Goal: Communication & Community: Answer question/provide support

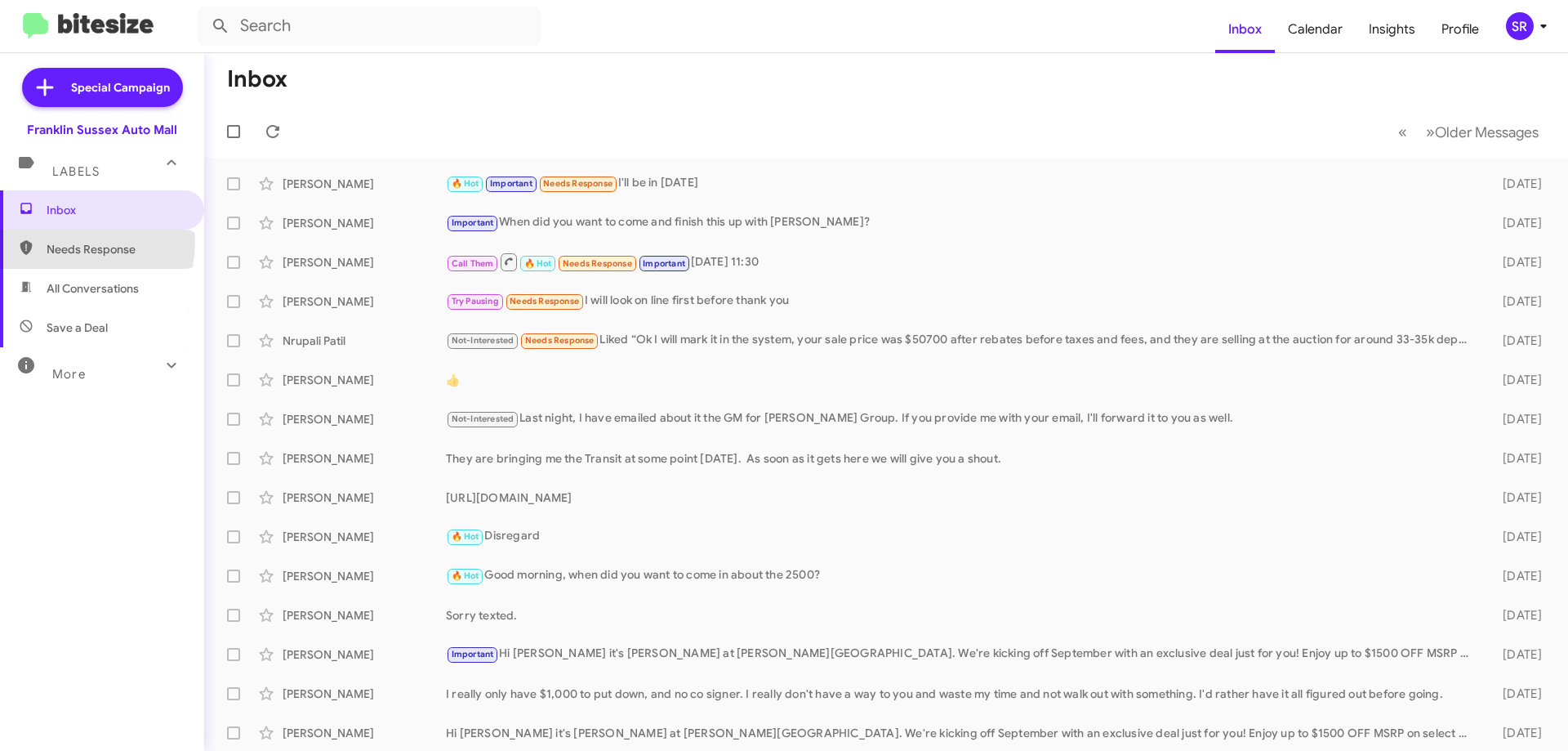
click at [73, 241] on span "Needs Response" at bounding box center [116, 249] width 138 height 17
type input "in:needs-response"
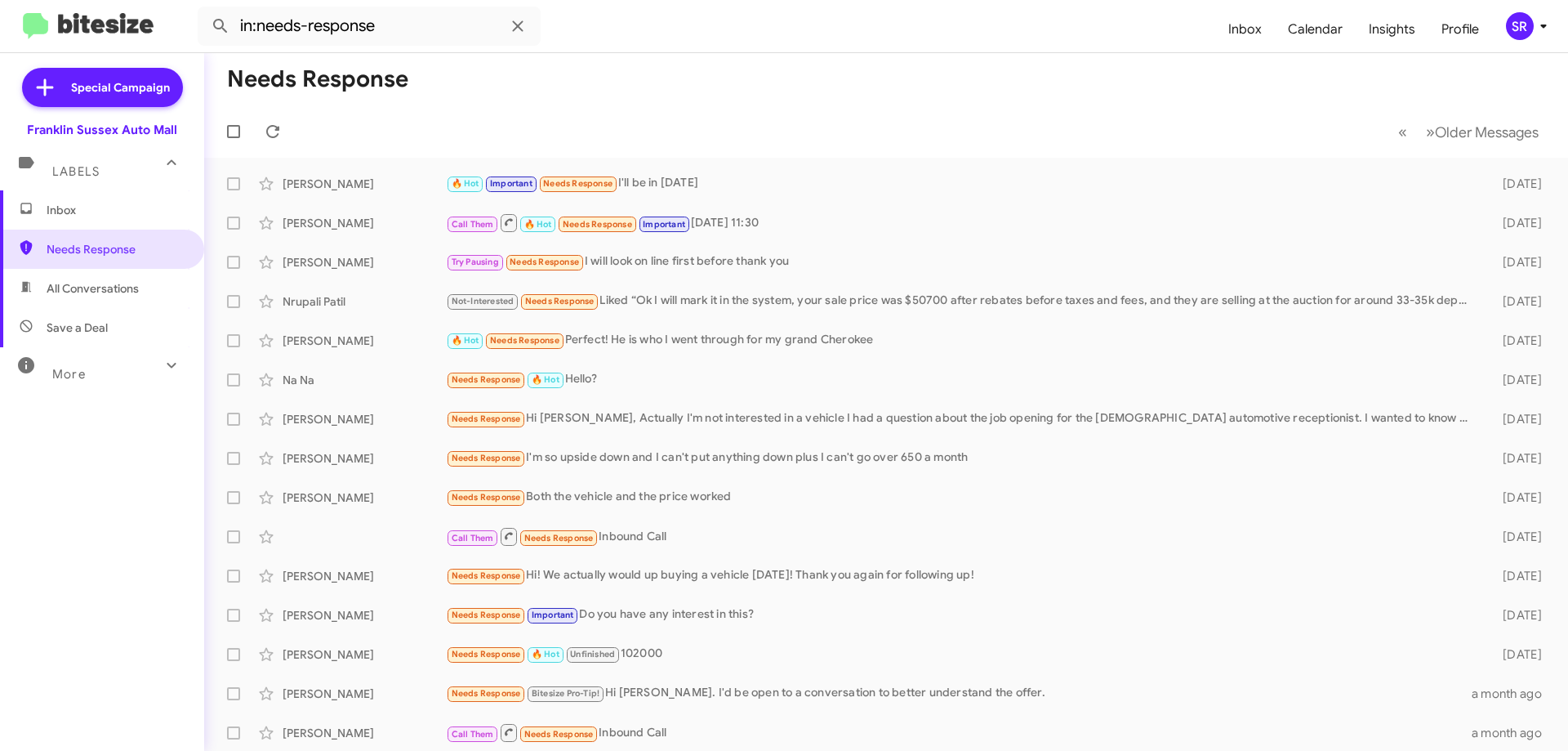
click at [74, 216] on span "Inbox" at bounding box center [116, 210] width 138 height 17
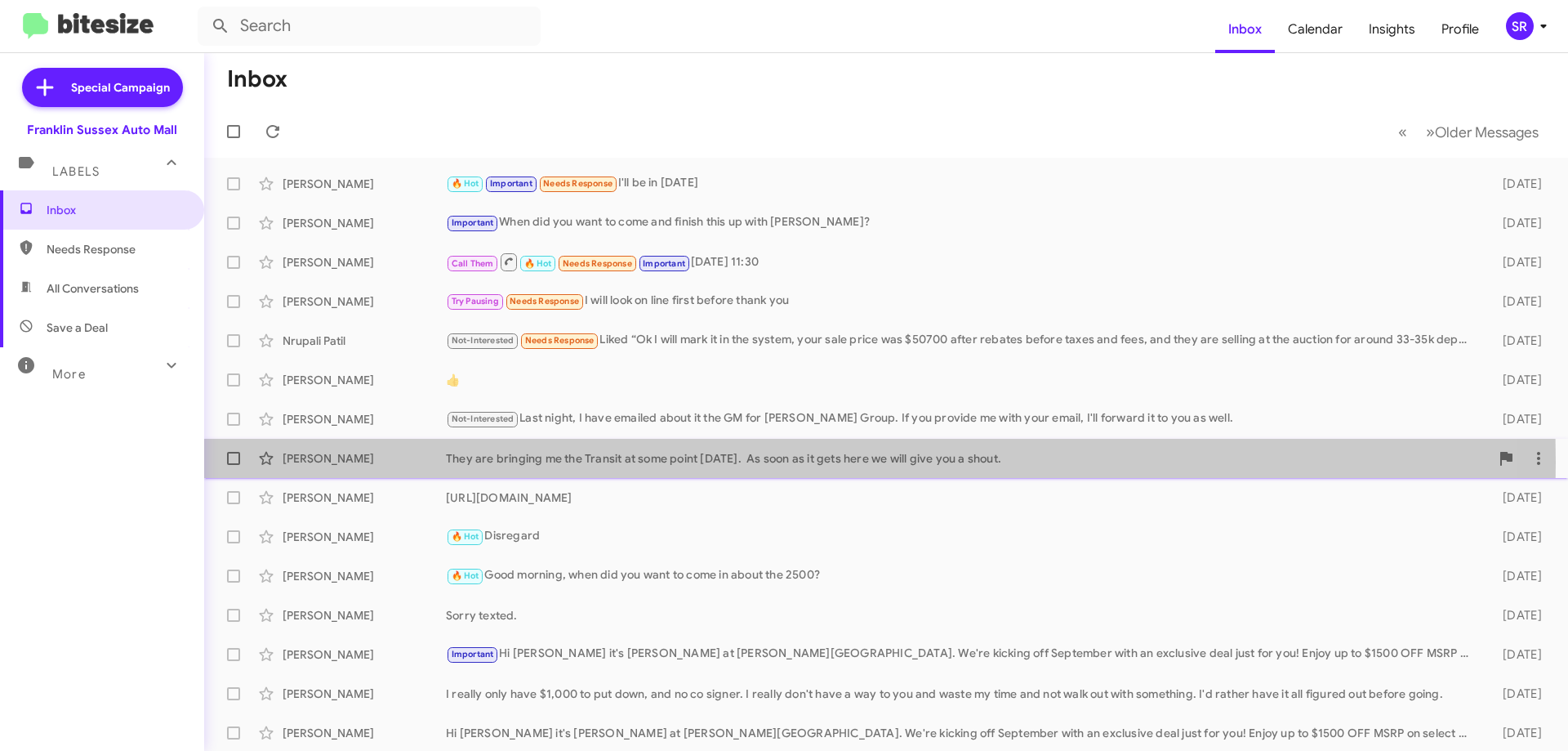
click at [602, 462] on div "They are bringing me the Transit at some point [DATE]. As soon as it gets here …" at bounding box center [968, 458] width 1044 height 17
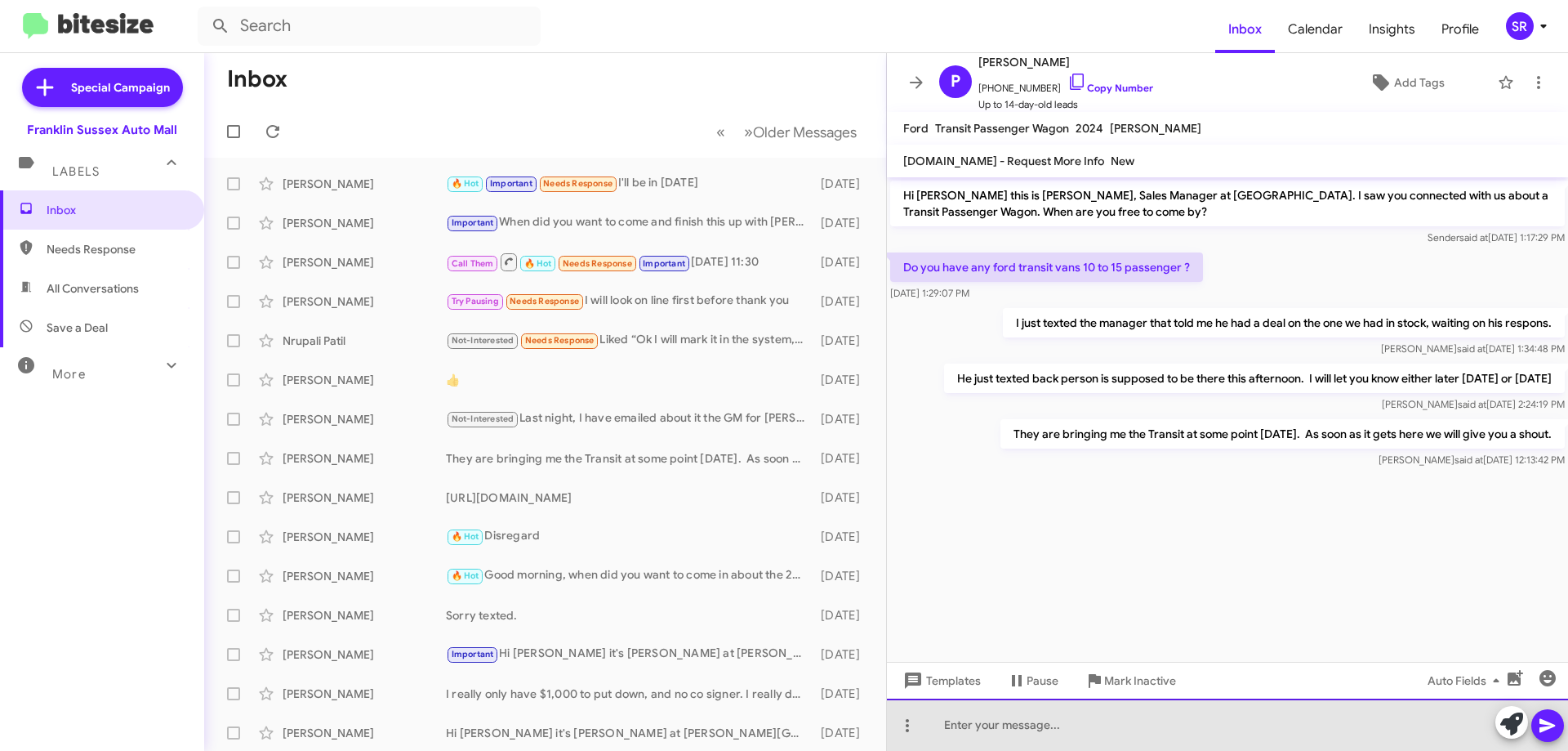
click at [1005, 741] on div at bounding box center [1228, 724] width 682 height 52
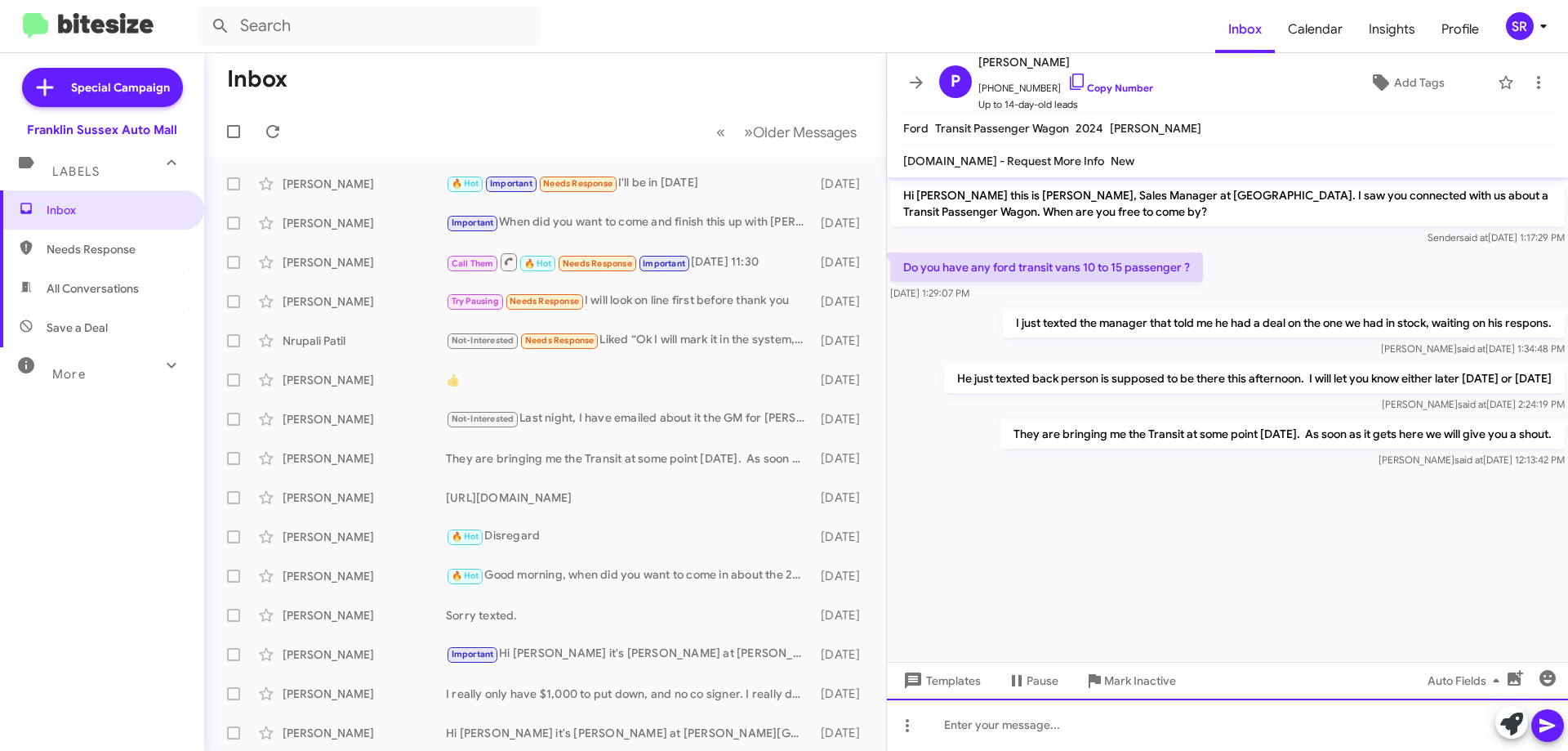
click at [1040, 721] on div at bounding box center [1228, 724] width 682 height 52
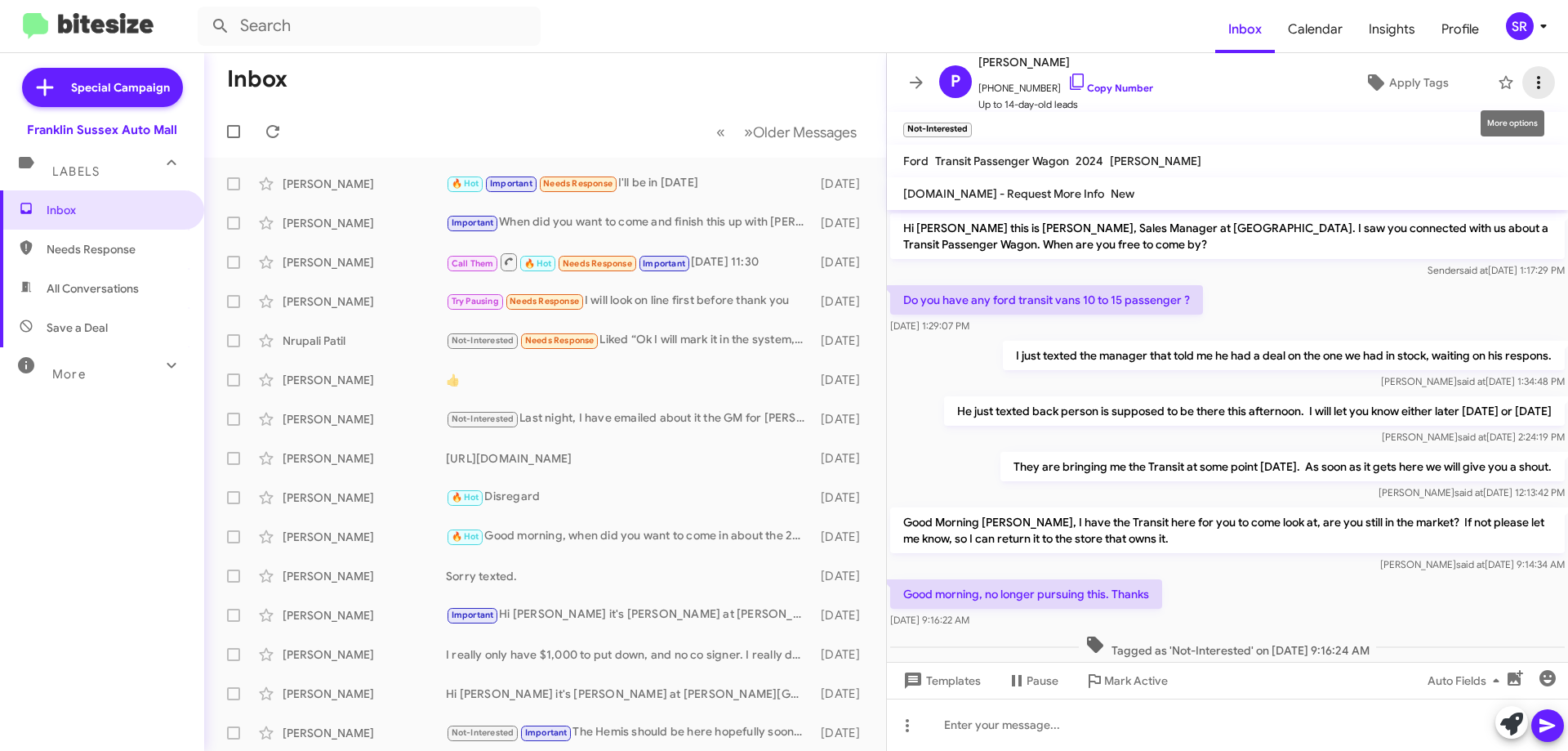
click at [1529, 87] on icon at bounding box center [1539, 82] width 20 height 20
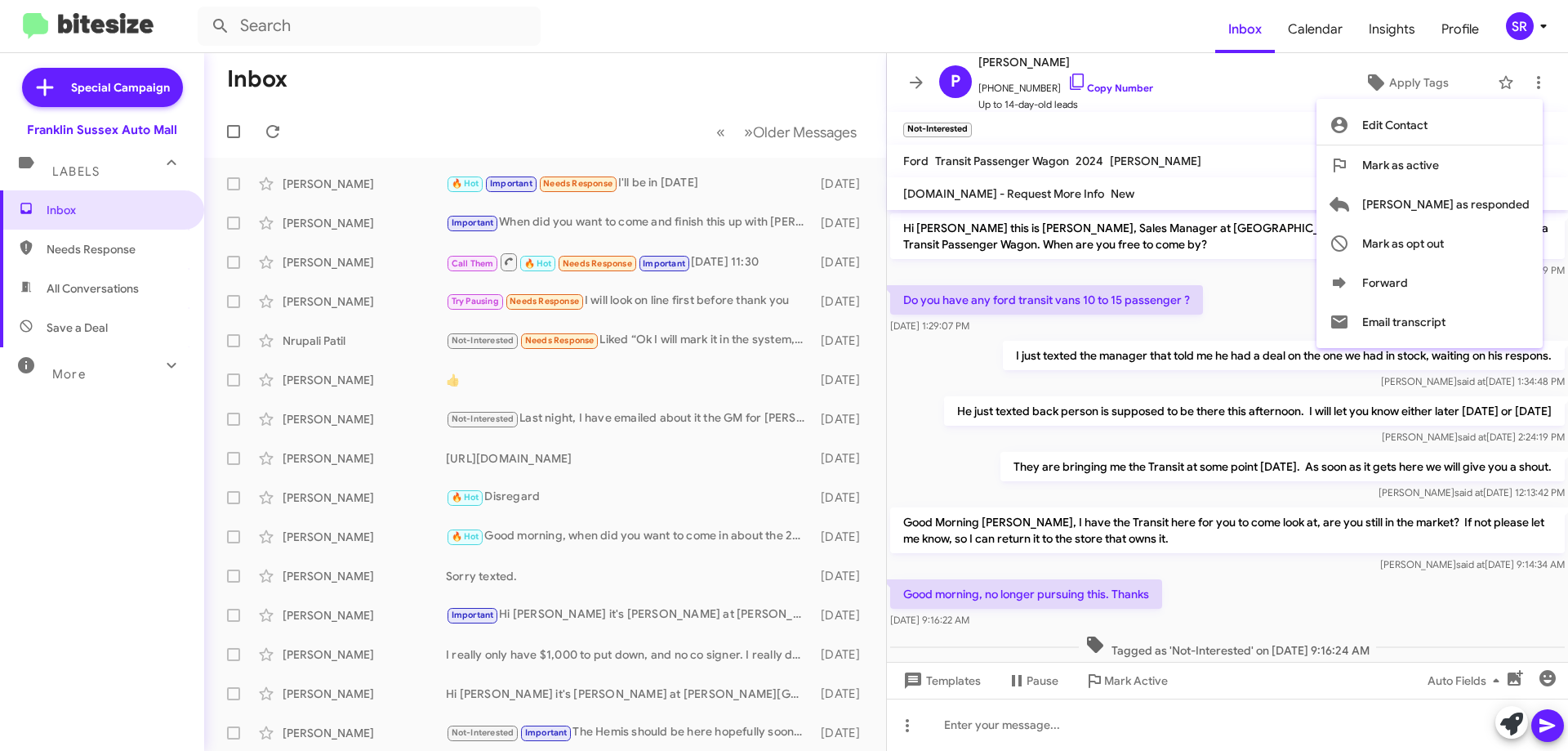
click at [1141, 726] on div at bounding box center [784, 375] width 1568 height 751
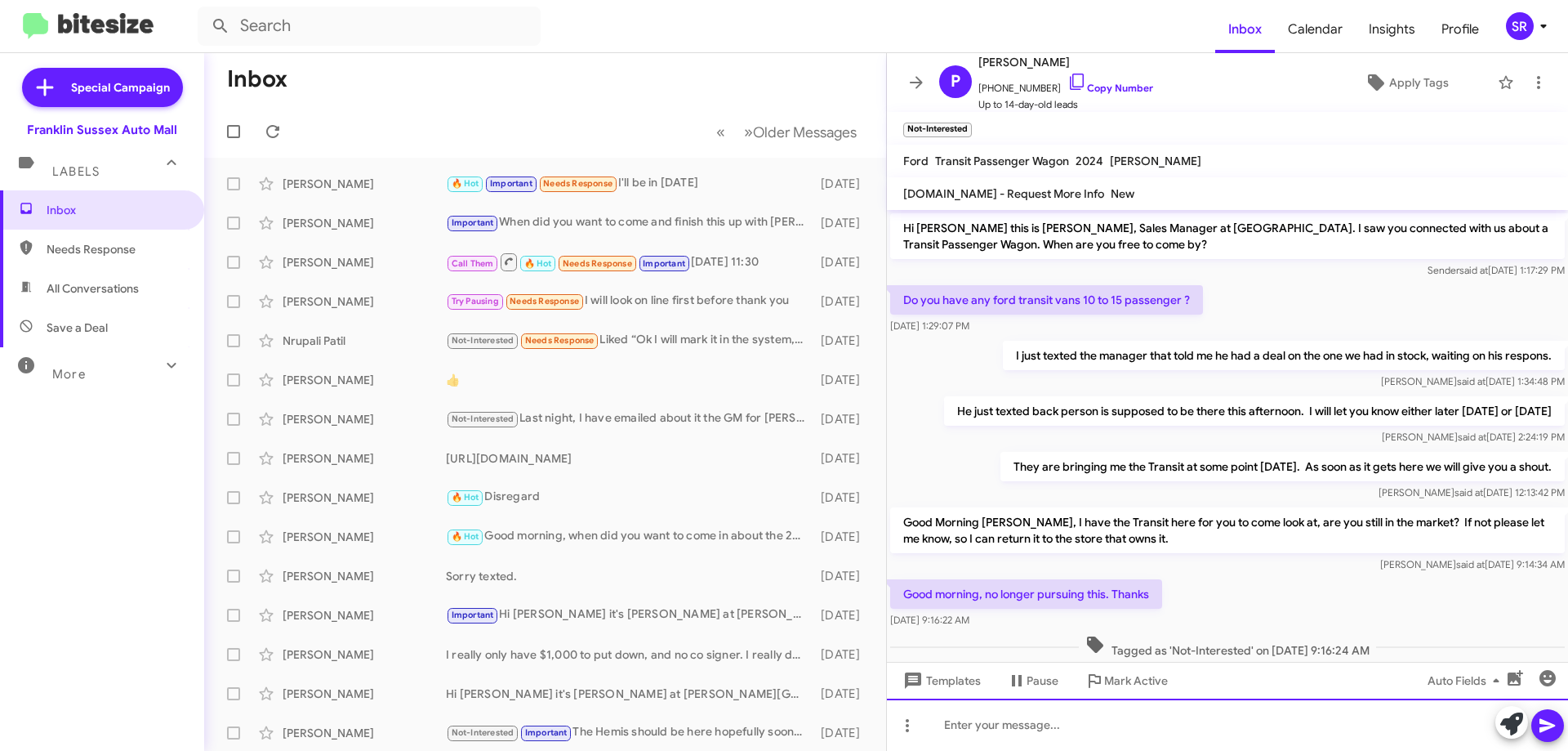
click at [1150, 712] on div at bounding box center [1228, 724] width 682 height 52
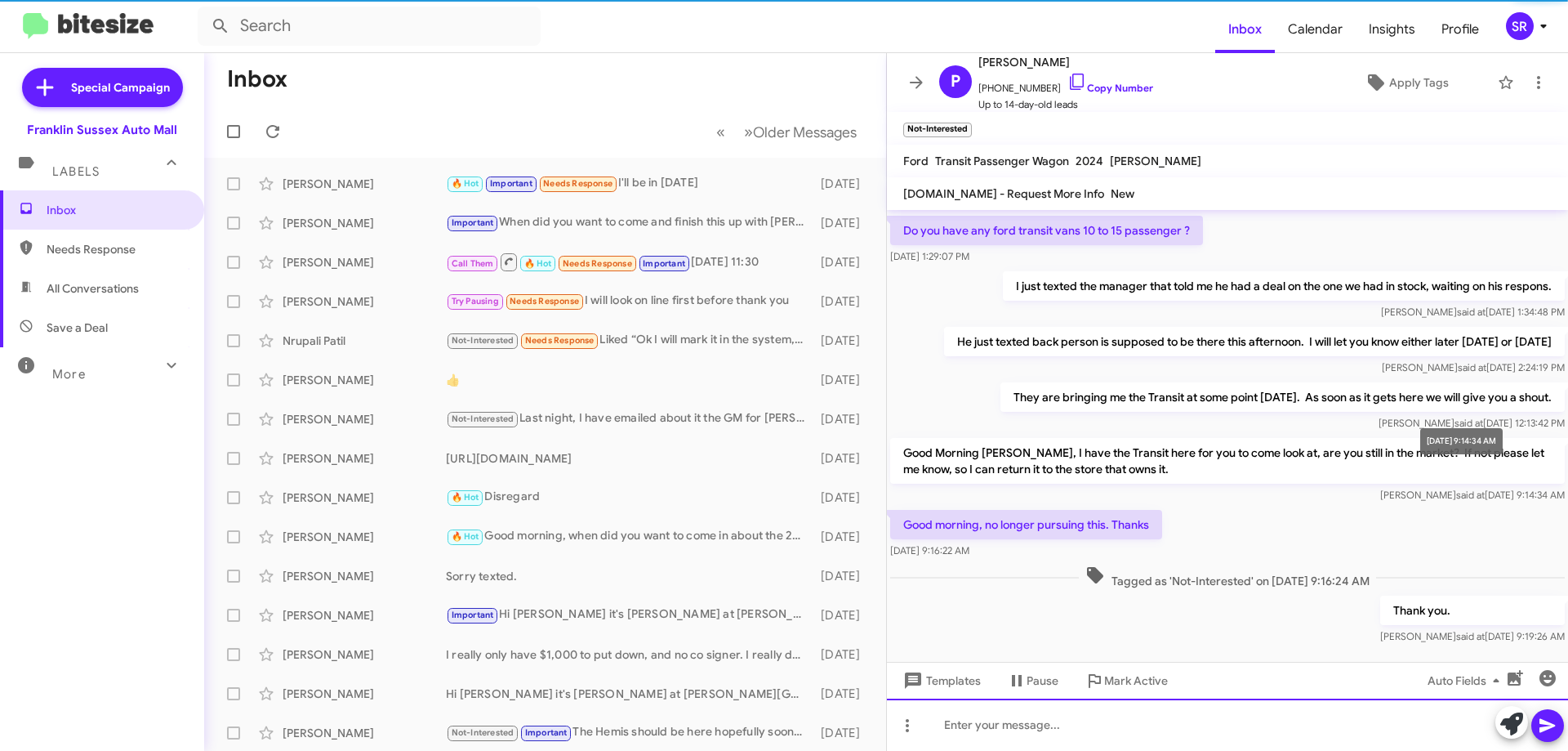
scroll to position [92, 0]
